Goal: Transaction & Acquisition: Subscribe to service/newsletter

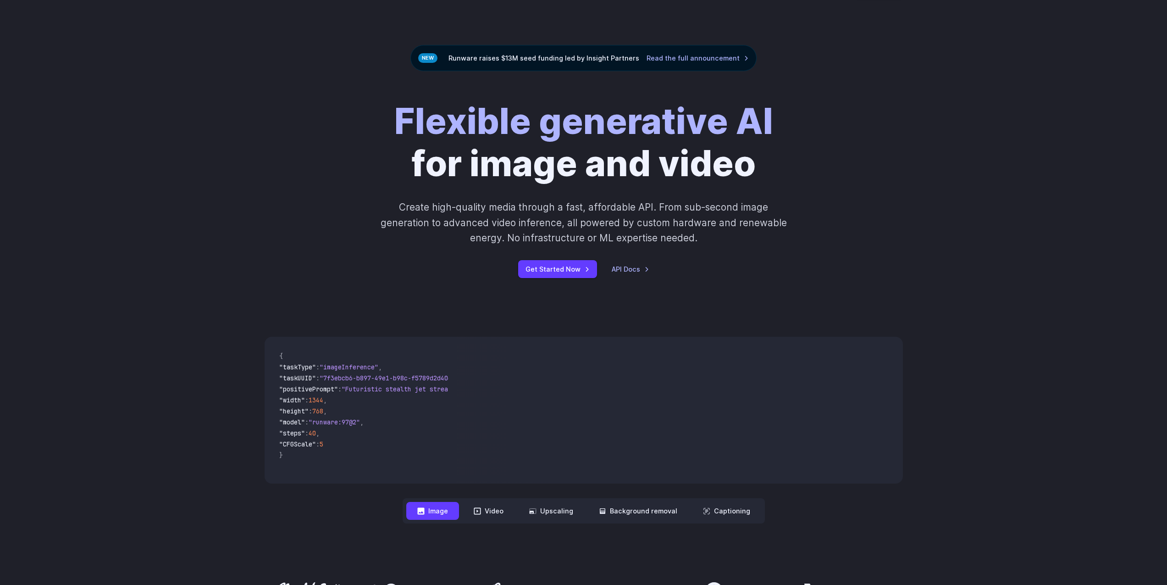
scroll to position [55, 0]
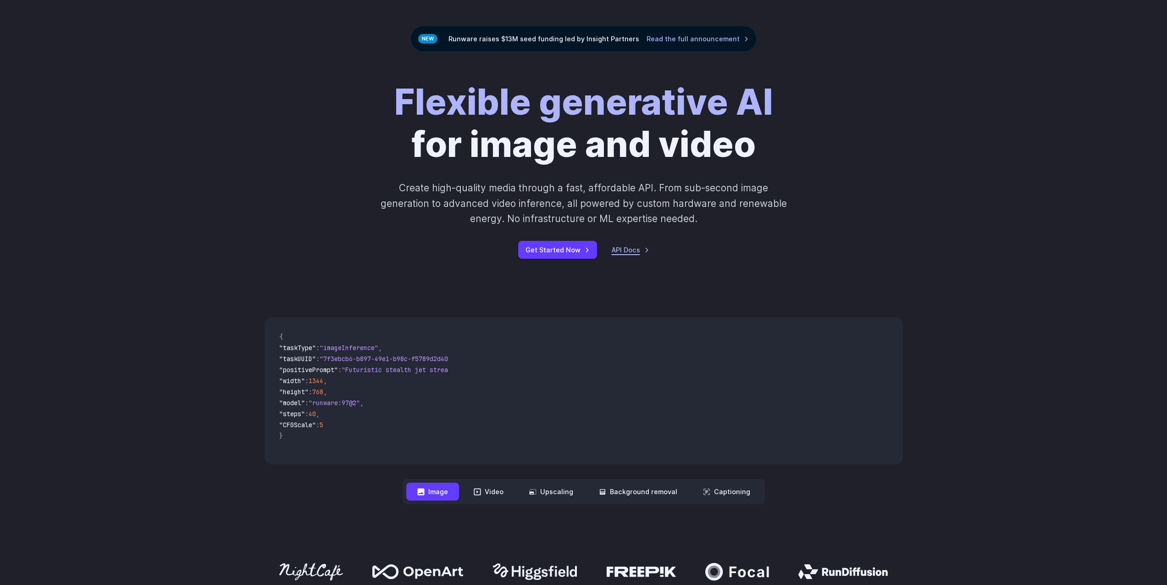
click at [633, 254] on link "API Docs" at bounding box center [631, 249] width 38 height 11
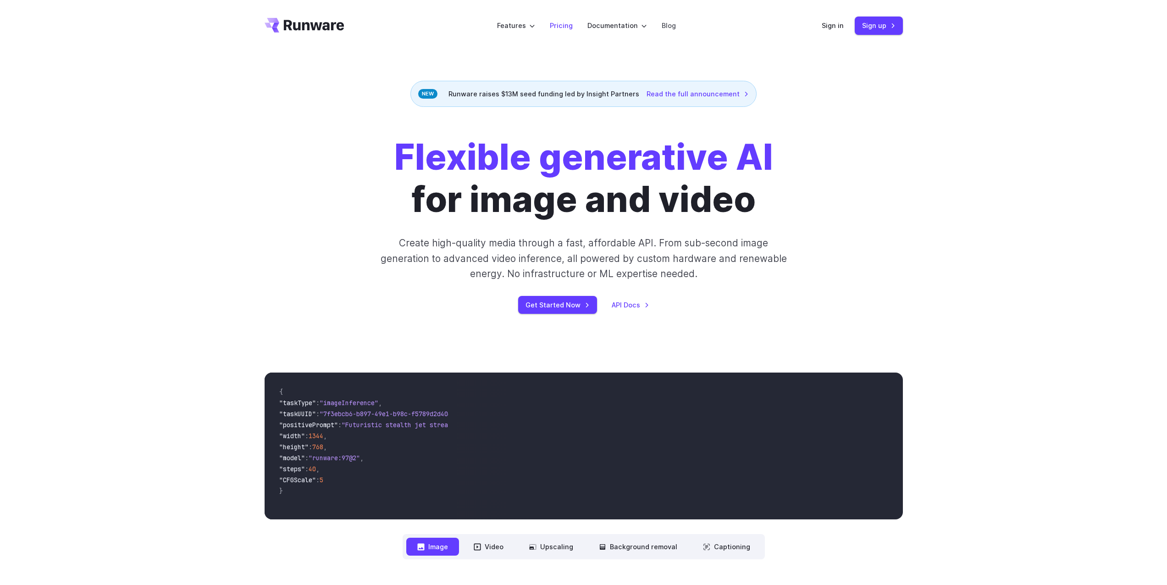
click at [569, 26] on link "Pricing" at bounding box center [561, 25] width 23 height 11
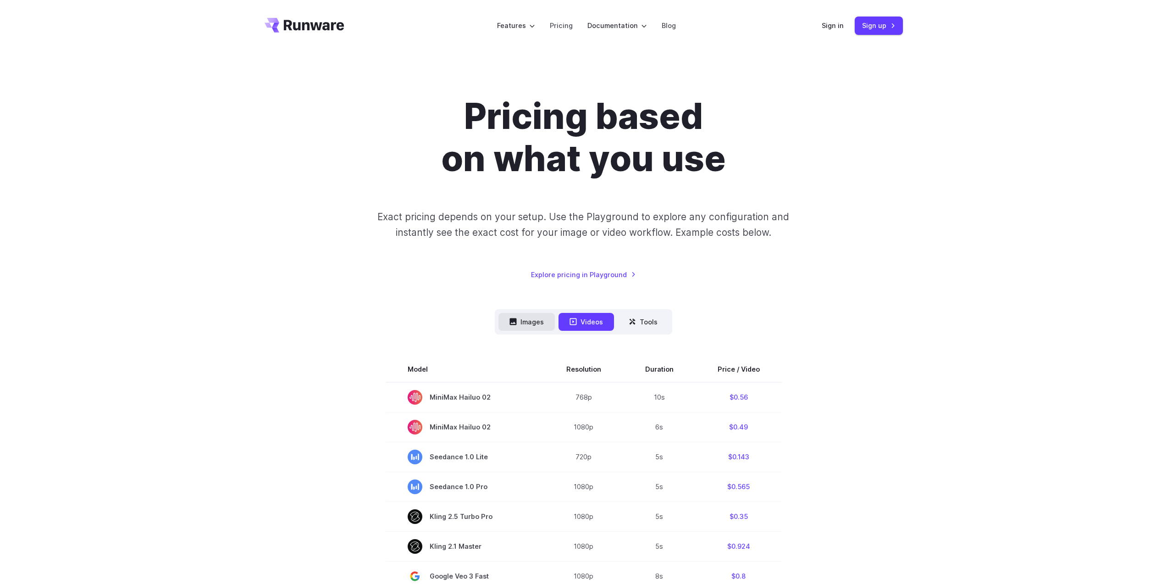
click at [532, 317] on button "Images" at bounding box center [526, 322] width 56 height 18
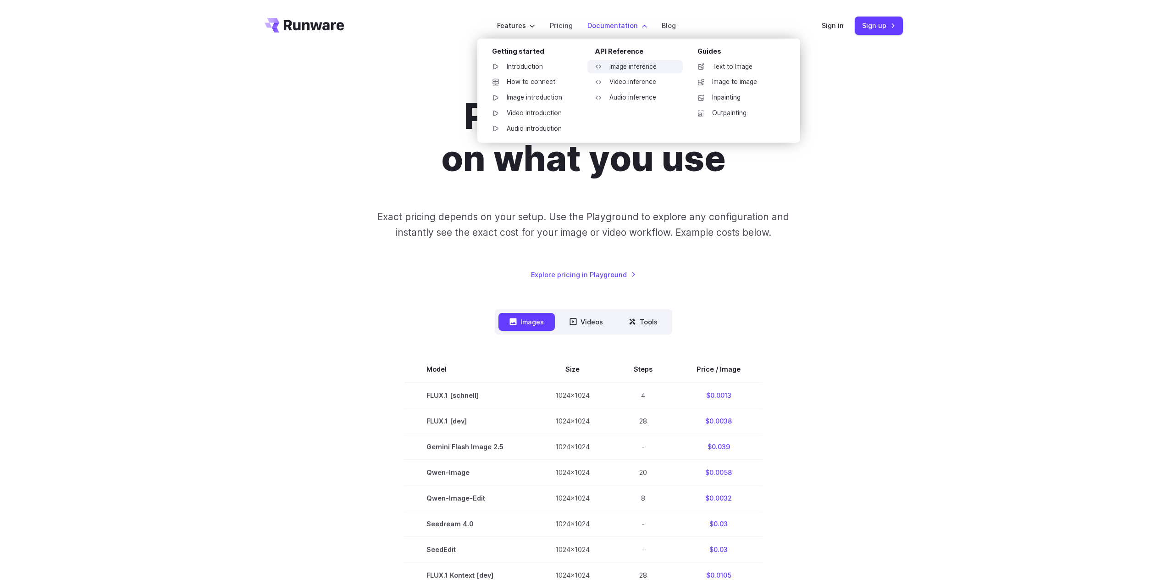
click at [640, 67] on link "Image inference" at bounding box center [634, 67] width 95 height 14
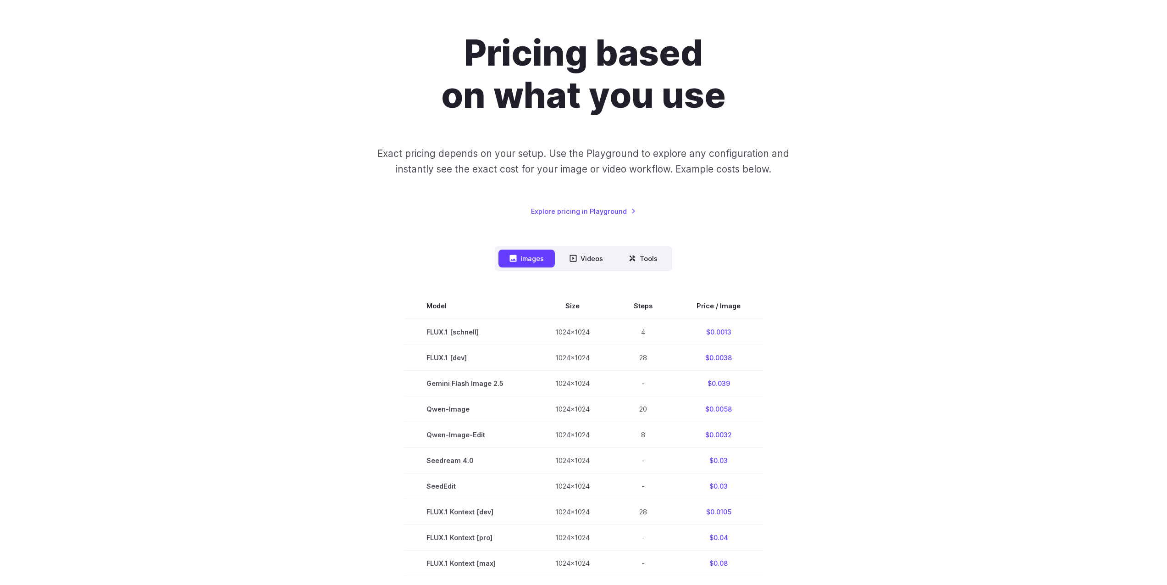
scroll to position [55, 0]
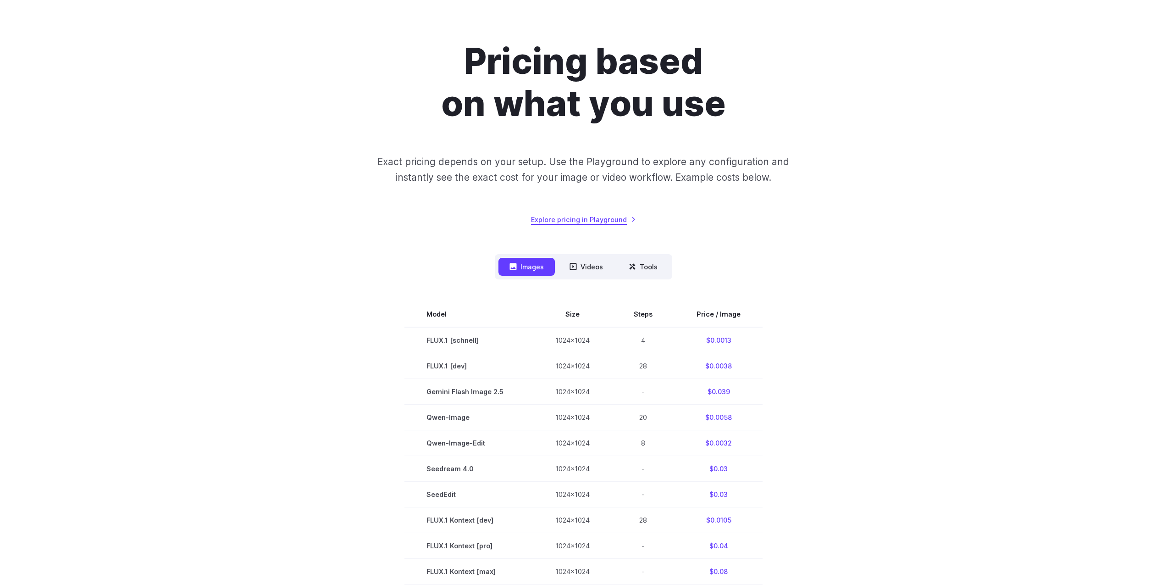
click at [604, 217] on link "Explore pricing in Playground" at bounding box center [583, 219] width 105 height 11
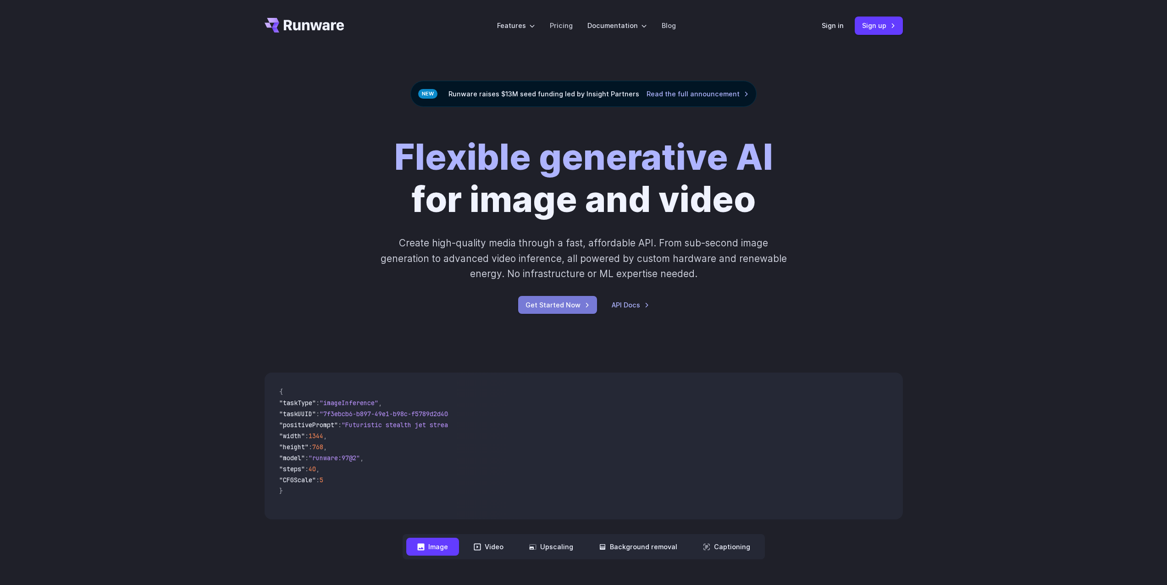
click at [561, 311] on link "Get Started Now" at bounding box center [557, 305] width 79 height 18
click at [632, 302] on link "API Docs" at bounding box center [631, 304] width 38 height 11
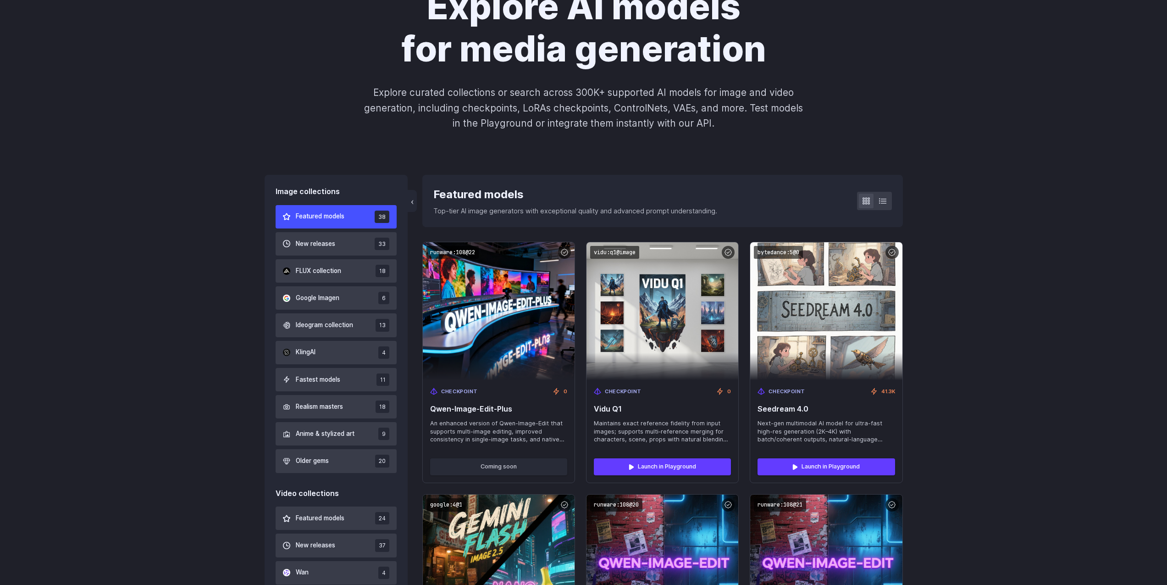
scroll to position [110, 0]
click at [332, 302] on span "Google Imagen" at bounding box center [318, 298] width 44 height 10
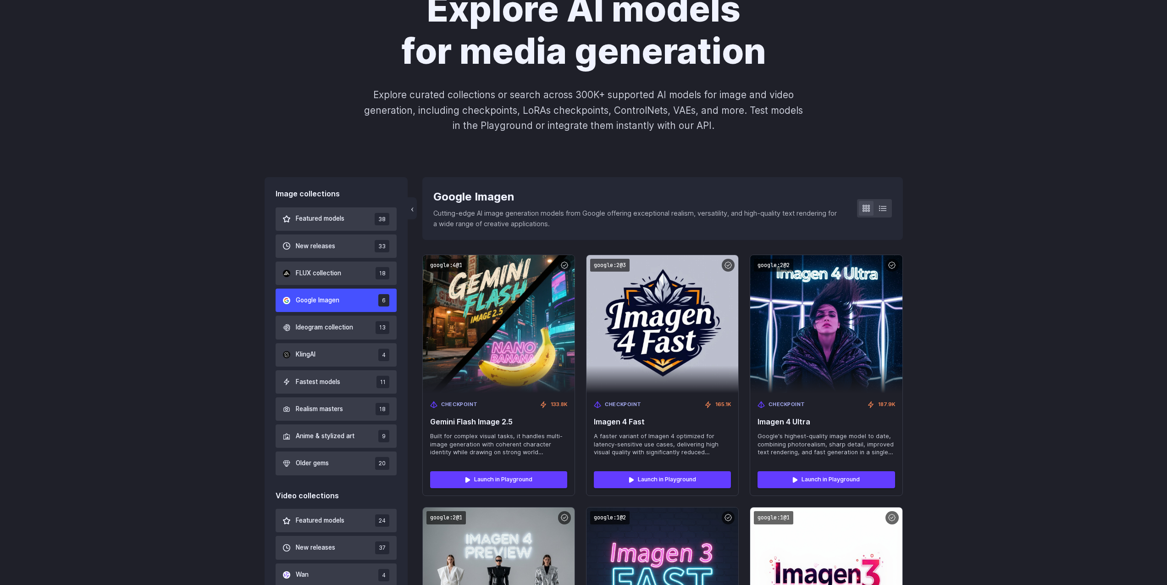
scroll to position [165, 0]
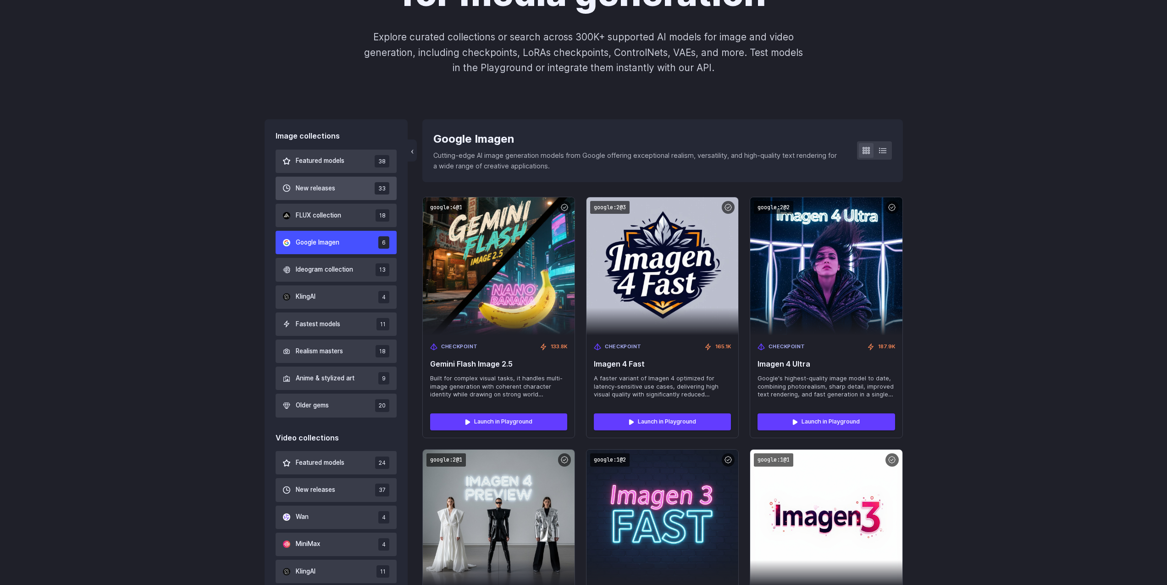
click at [337, 195] on button "New releases 33" at bounding box center [337, 188] width 122 height 23
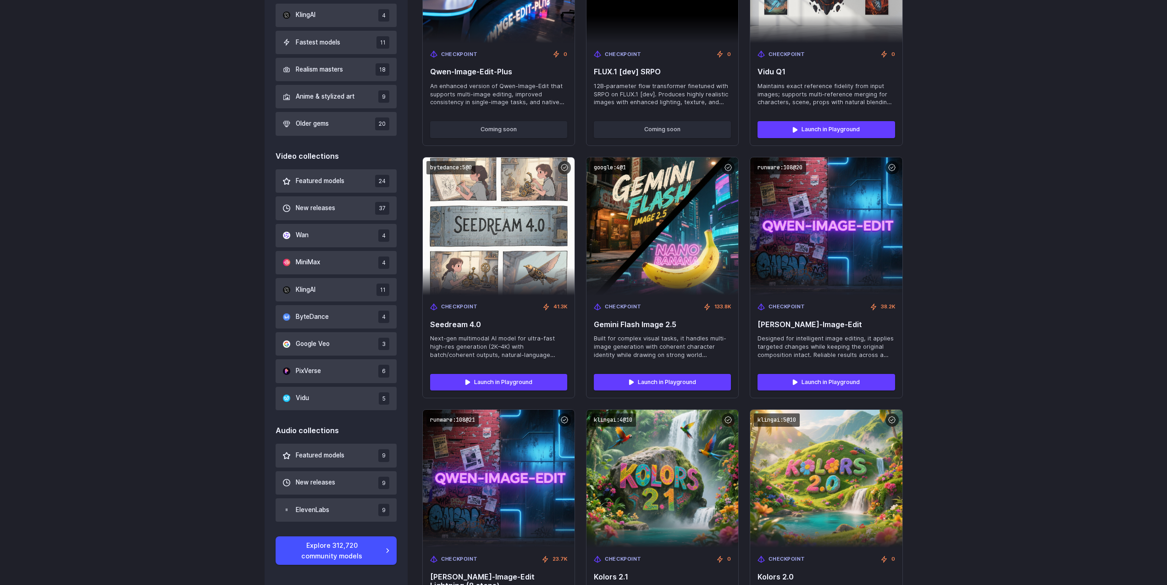
scroll to position [446, 0]
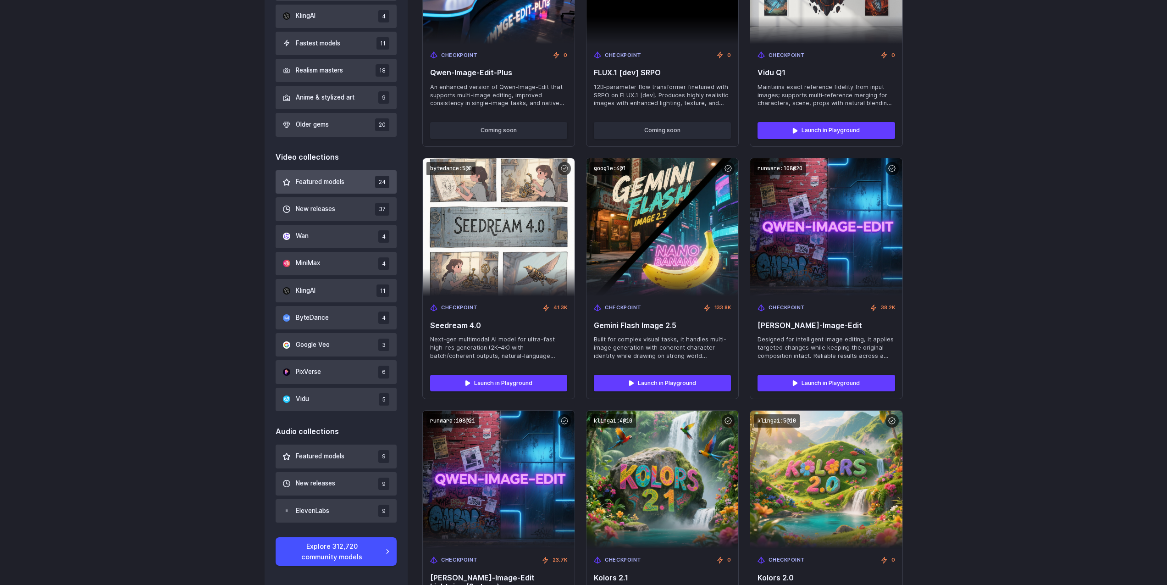
click at [329, 188] on button "Featured models 24" at bounding box center [337, 181] width 122 height 23
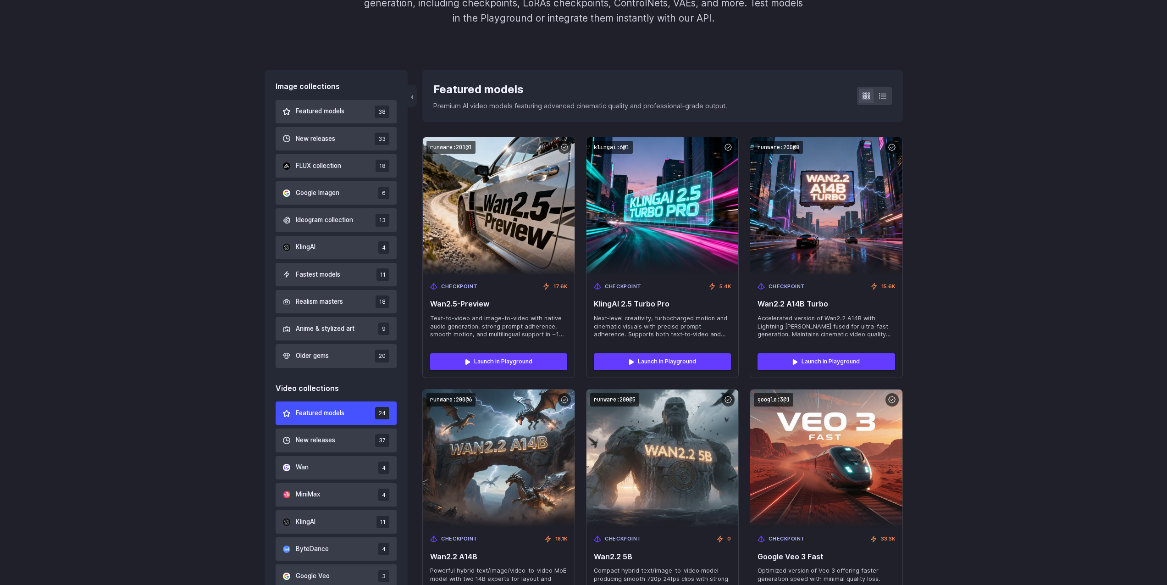
scroll to position [171, 0]
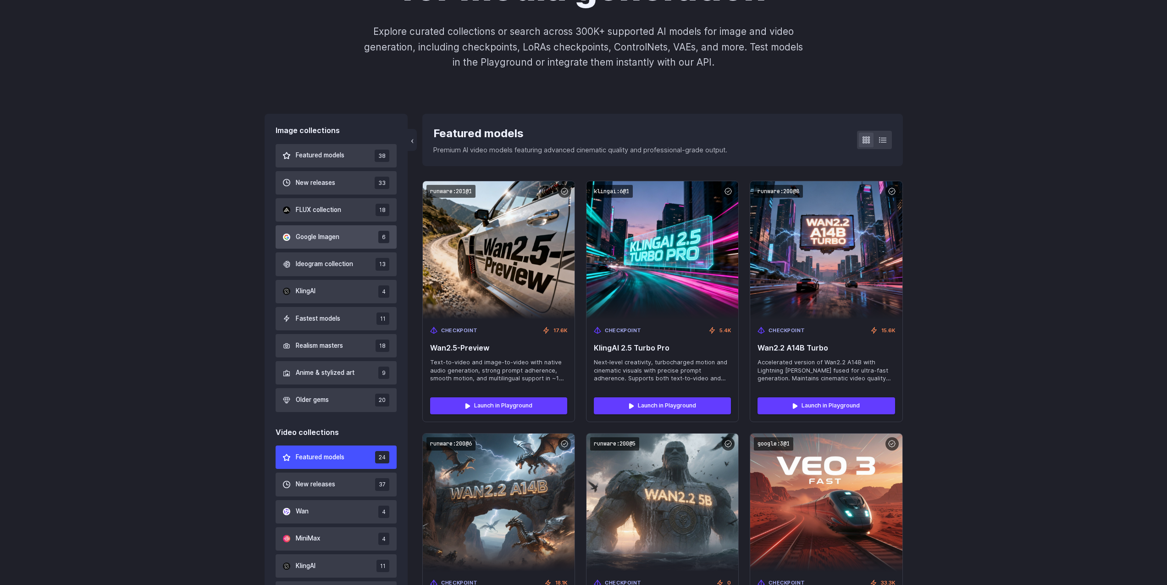
click at [337, 238] on span "Google Imagen" at bounding box center [318, 237] width 44 height 10
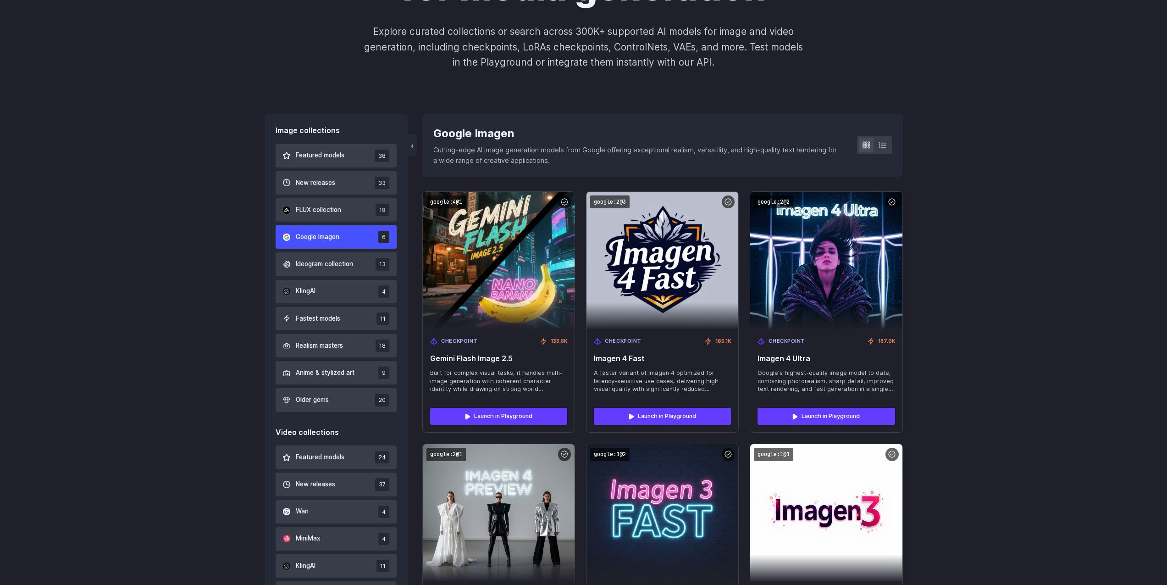
scroll to position [226, 0]
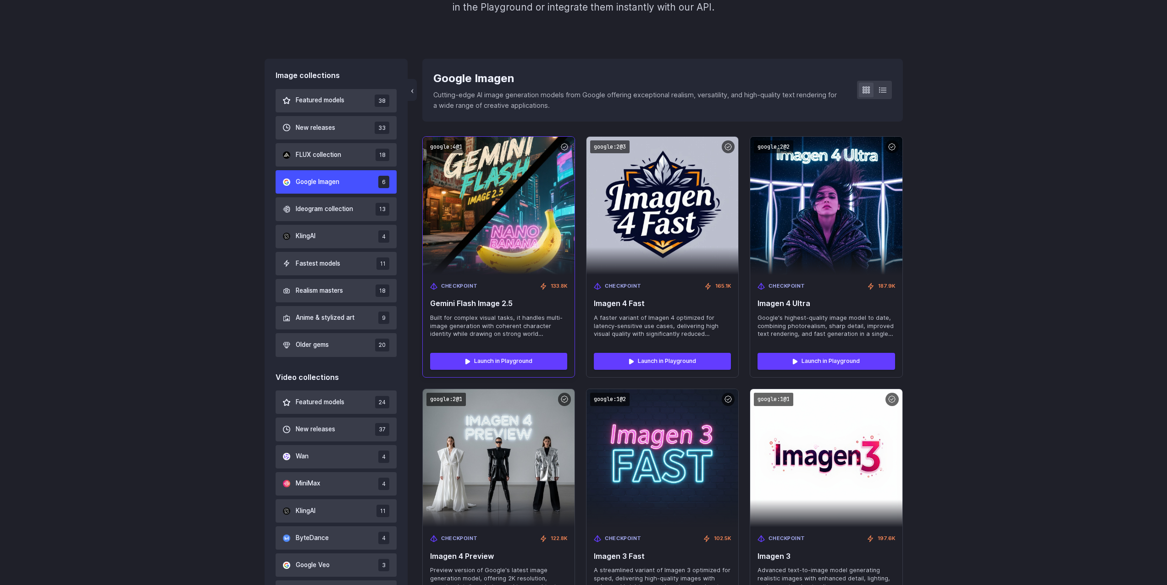
click at [500, 266] on img at bounding box center [498, 206] width 167 height 152
click at [494, 305] on span "Gemini Flash Image 2.5" at bounding box center [498, 303] width 137 height 9
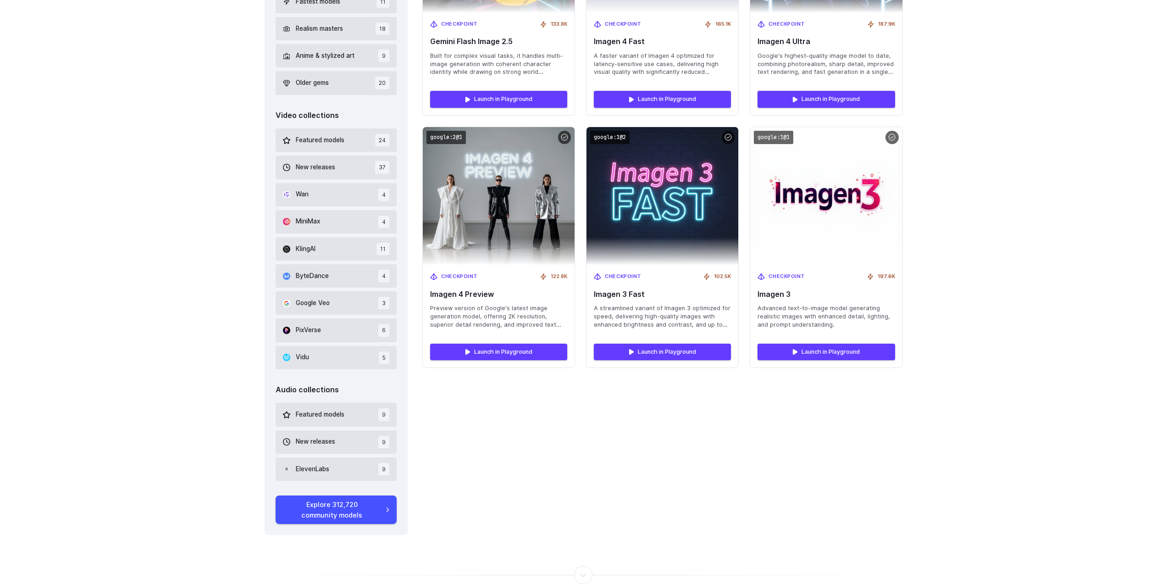
scroll to position [501, 0]
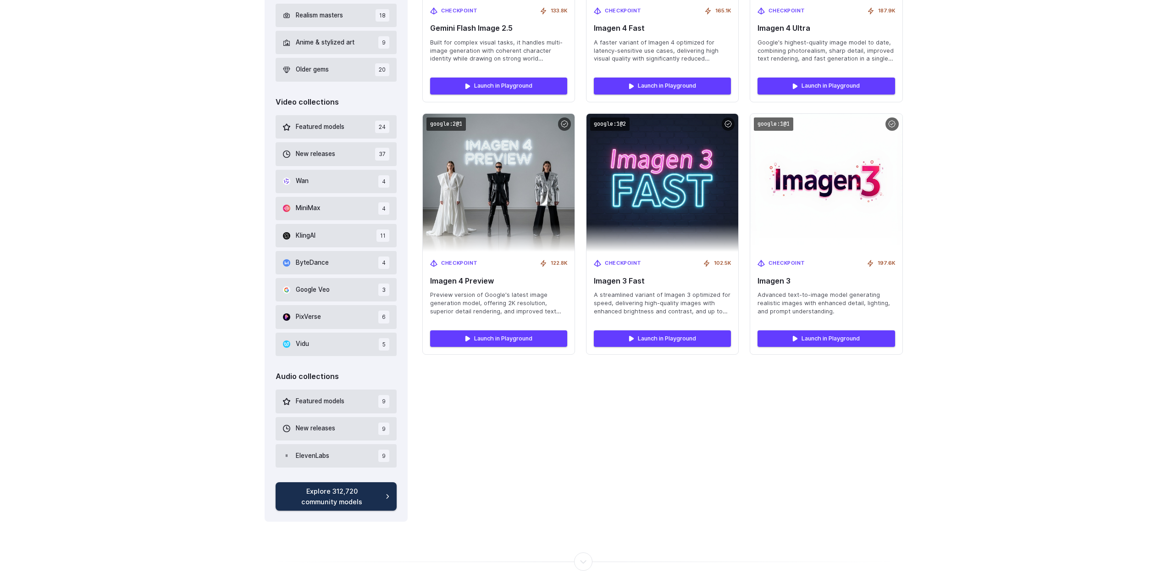
click at [376, 502] on link "Explore 312,720 community models" at bounding box center [337, 496] width 122 height 28
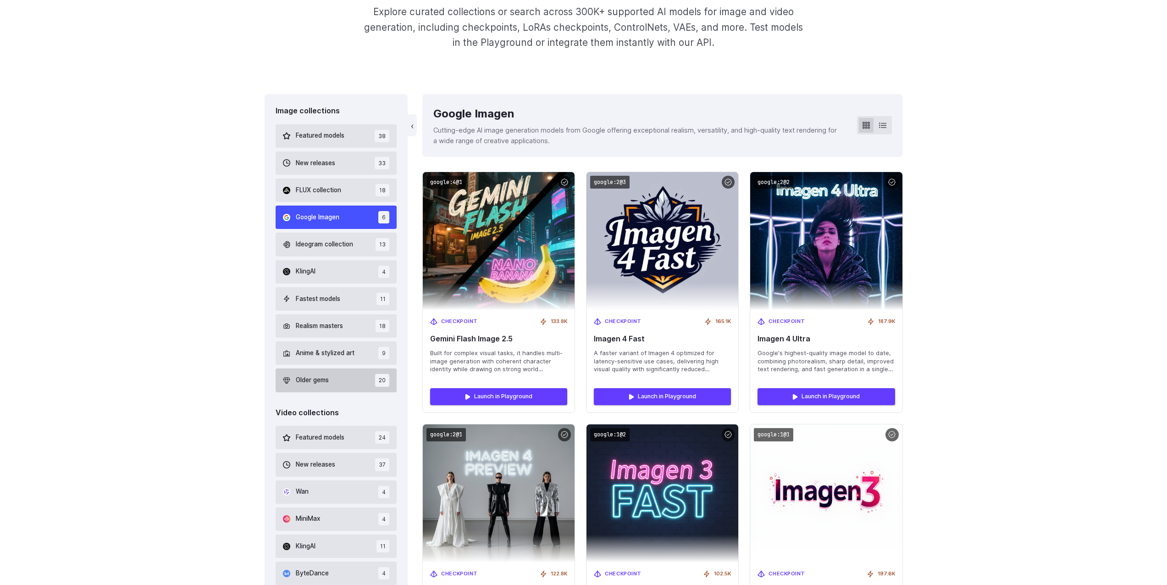
scroll to position [171, 0]
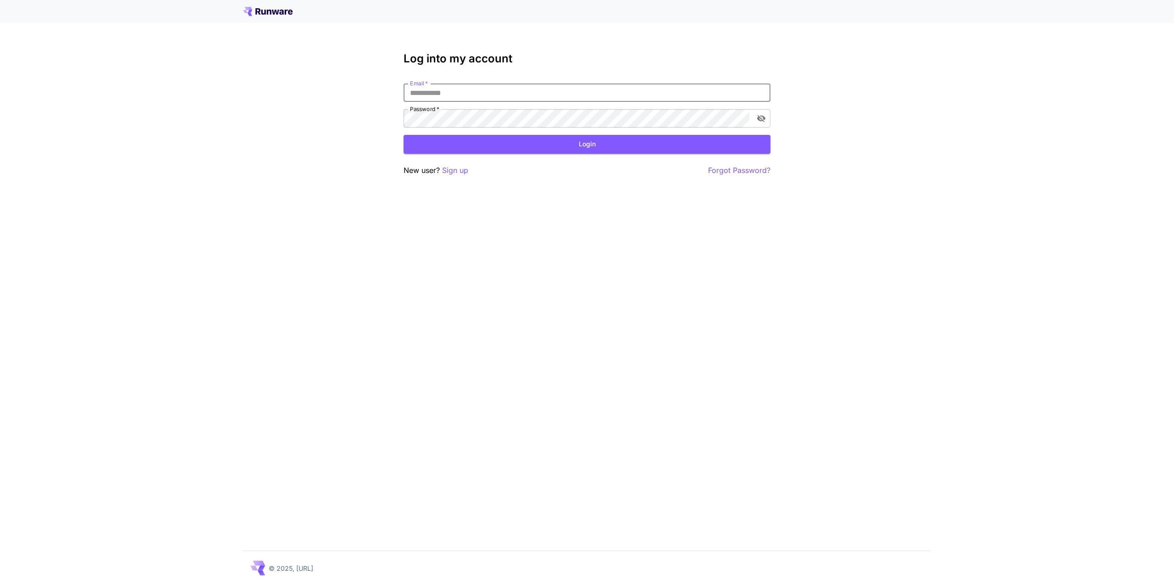
click at [476, 90] on input "Email   *" at bounding box center [586, 92] width 367 height 18
